Goal: Task Accomplishment & Management: Manage account settings

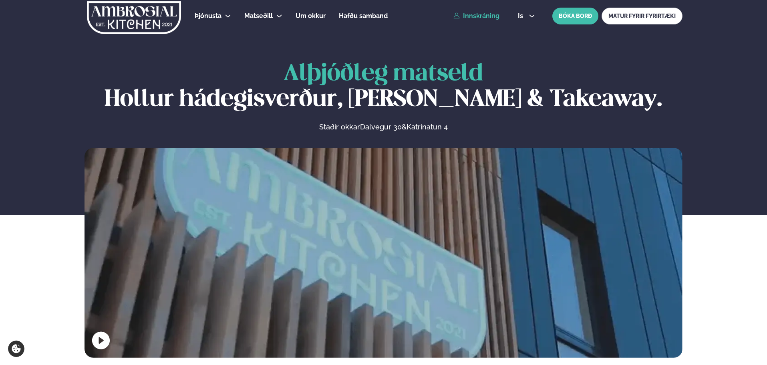
click at [464, 18] on link "Innskráning" at bounding box center [476, 15] width 46 height 7
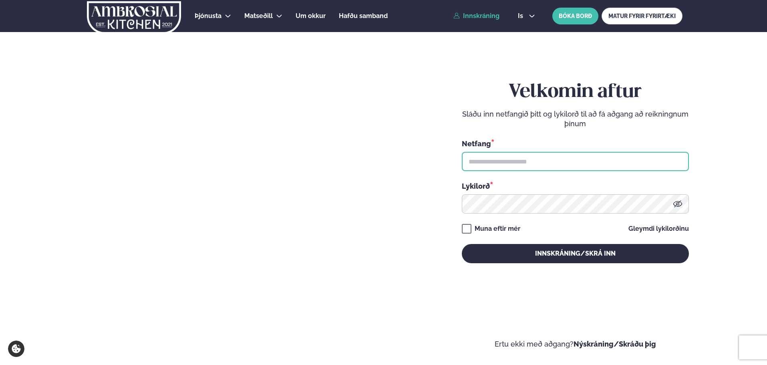
click at [548, 159] on input "text" at bounding box center [575, 161] width 227 height 19
type input "**********"
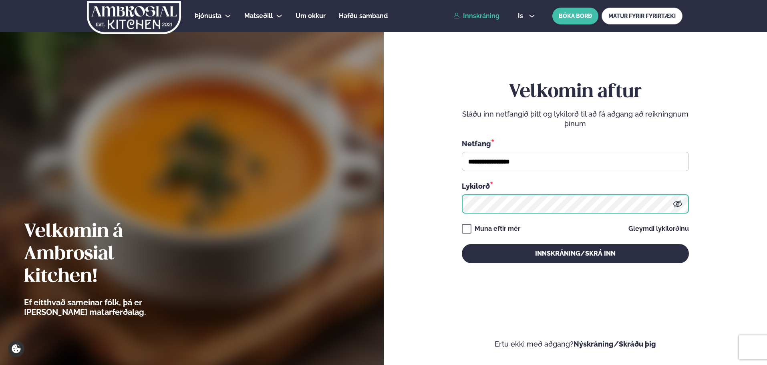
click at [462, 244] on button "Innskráning/Skrá inn" at bounding box center [575, 253] width 227 height 19
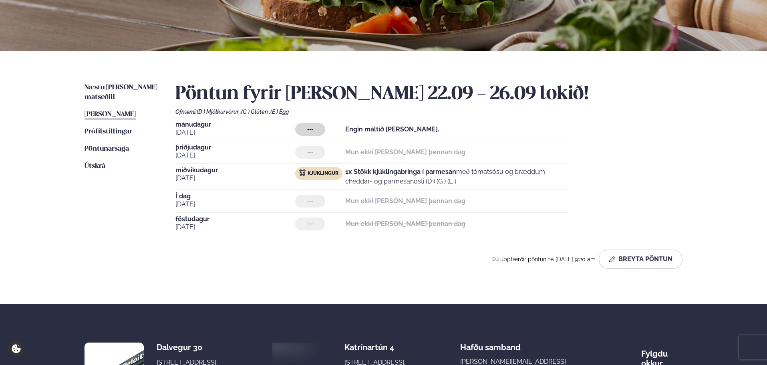
scroll to position [80, 0]
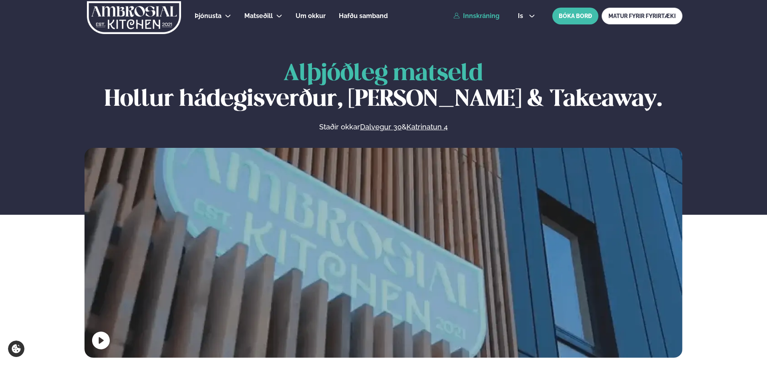
click at [494, 19] on link "Innskráning" at bounding box center [476, 15] width 46 height 7
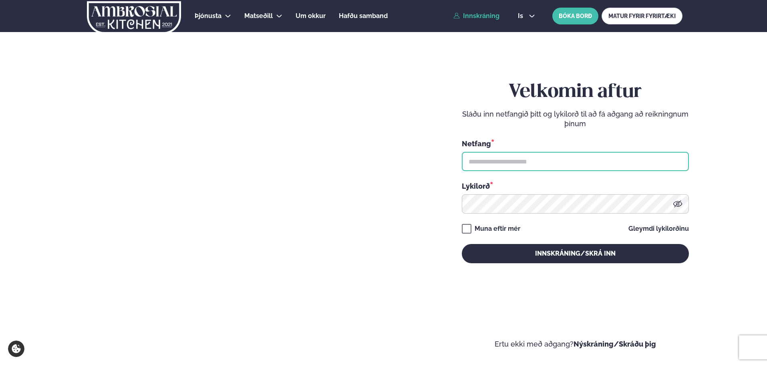
click at [515, 167] on input "text" at bounding box center [575, 161] width 227 height 19
type input "**********"
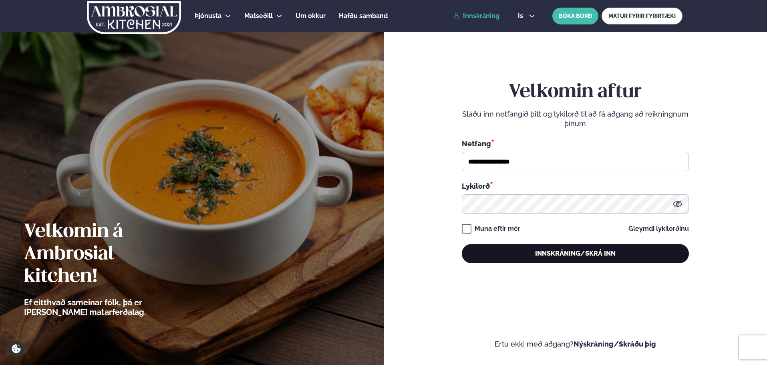
click at [590, 254] on button "Innskráning/Skrá inn" at bounding box center [575, 253] width 227 height 19
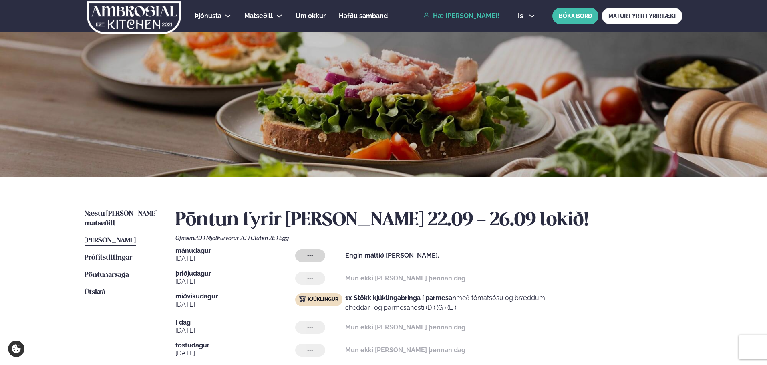
click at [136, 236] on link "[PERSON_NAME] matseðill [PERSON_NAME]" at bounding box center [109, 241] width 51 height 10
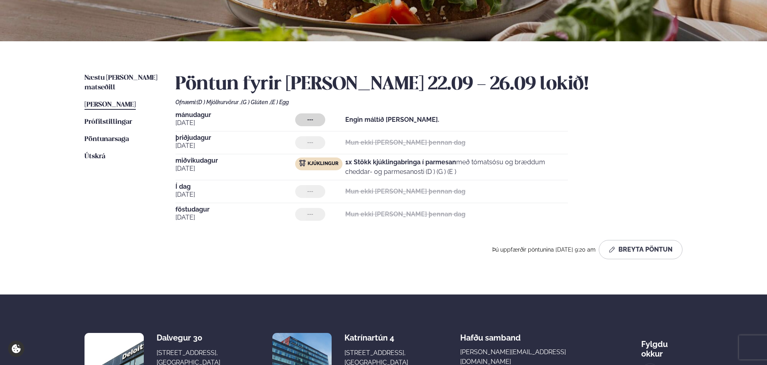
scroll to position [160, 0]
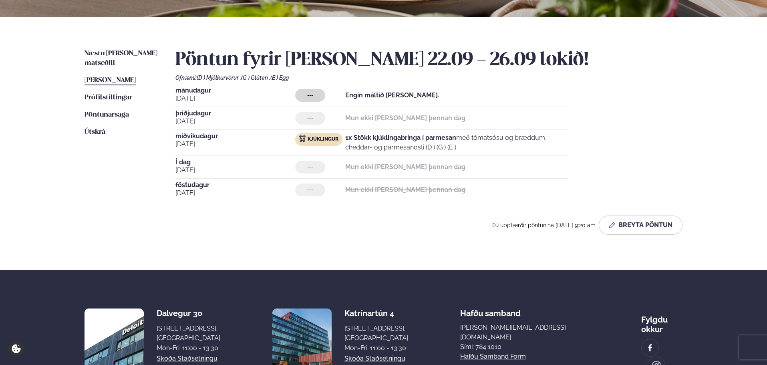
click at [379, 140] on strong "1x Stökk kjúklingabringa í parmesan" at bounding box center [400, 138] width 111 height 8
click at [619, 220] on button "Breyta Pöntun" at bounding box center [641, 224] width 84 height 19
